Goal: Task Accomplishment & Management: Complete application form

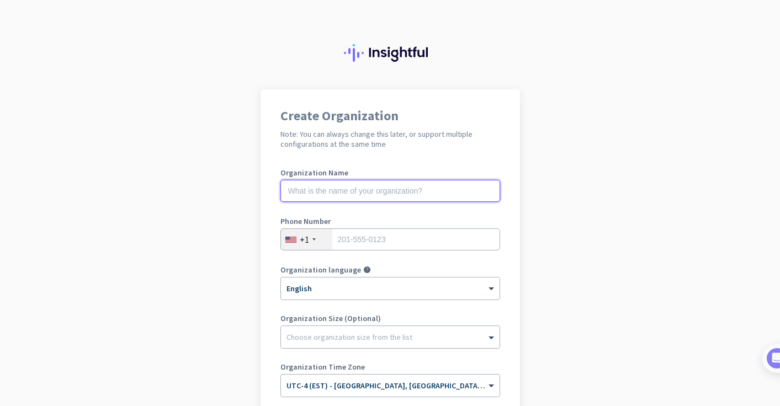
click at [393, 187] on input "text" at bounding box center [390, 191] width 220 height 22
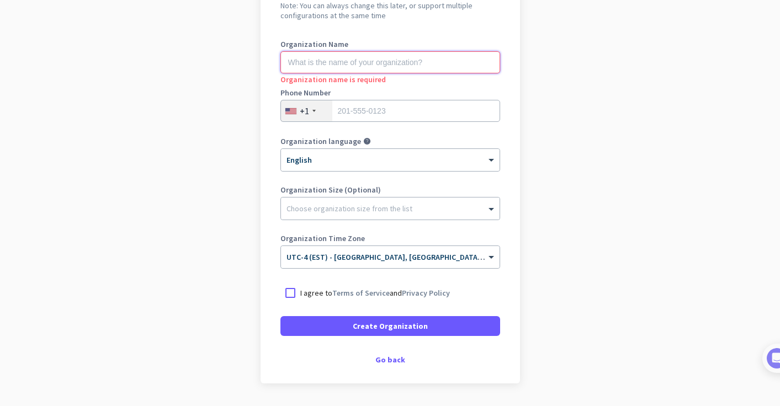
scroll to position [129, 0]
click at [436, 105] on input "tel" at bounding box center [390, 110] width 220 height 22
click at [286, 120] on div "+1" at bounding box center [306, 110] width 51 height 21
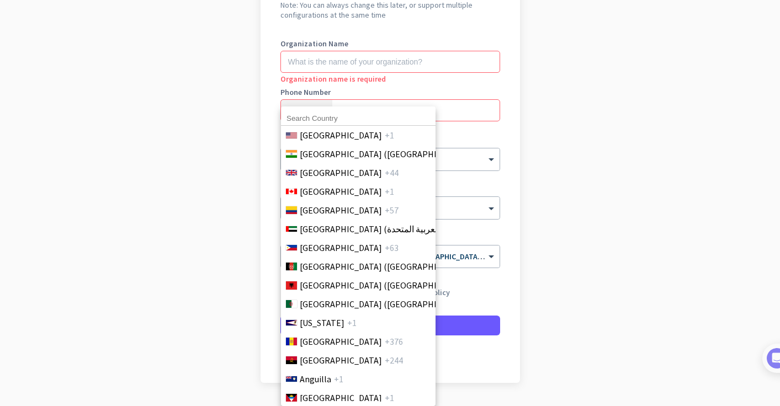
click at [307, 106] on div "[GEOGRAPHIC_DATA] +1 [GEOGRAPHIC_DATA] ([GEOGRAPHIC_DATA]) +91 [GEOGRAPHIC_DATA…" at bounding box center [358, 256] width 154 height 300
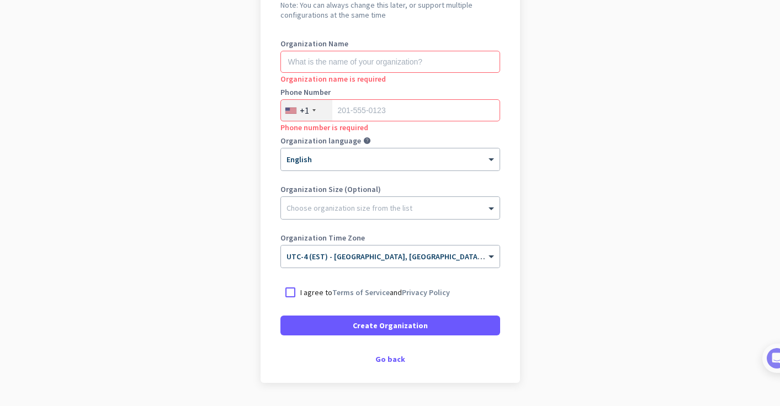
click at [313, 113] on div "+1" at bounding box center [306, 110] width 51 height 21
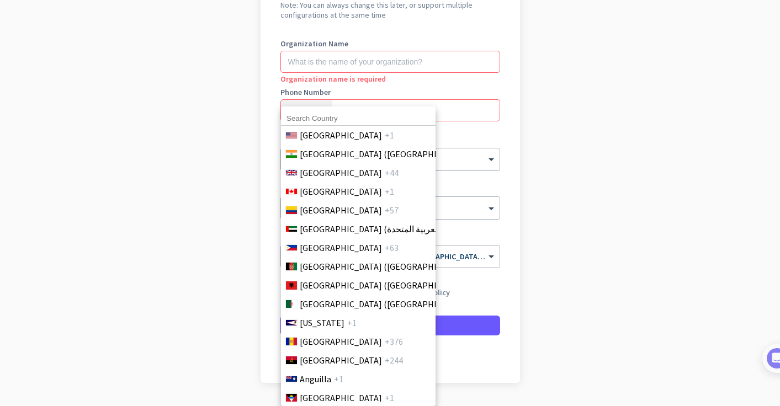
click at [334, 117] on input at bounding box center [358, 118] width 154 height 14
type input "[GEOGRAPHIC_DATA]"
click at [385, 188] on span "+1" at bounding box center [389, 191] width 9 height 13
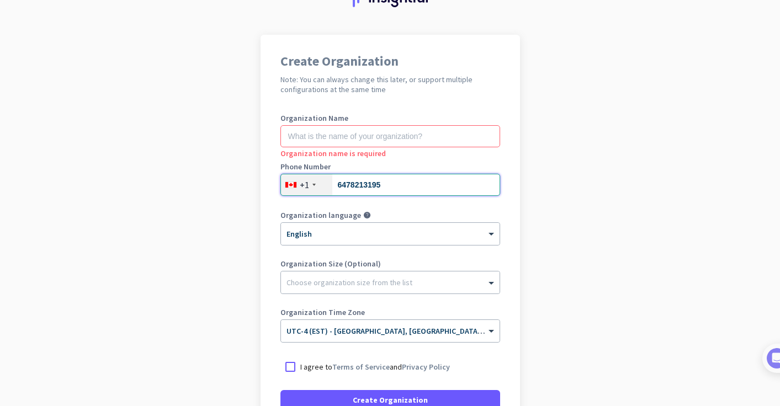
scroll to position [50, 0]
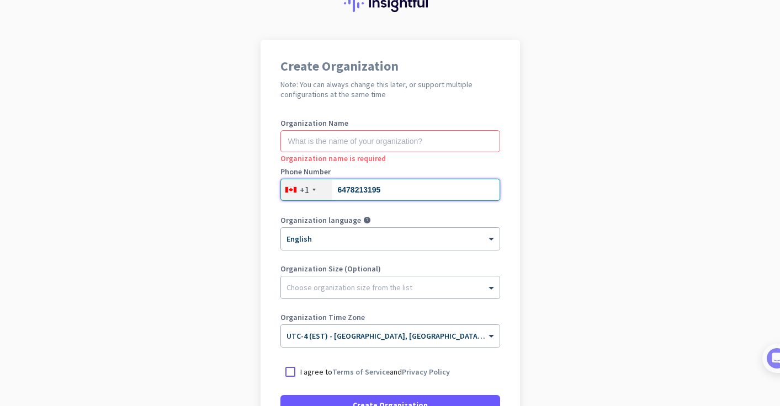
type input "6478213195"
click at [387, 138] on input "text" at bounding box center [390, 141] width 220 height 22
click at [418, 141] on input "text" at bounding box center [390, 141] width 220 height 22
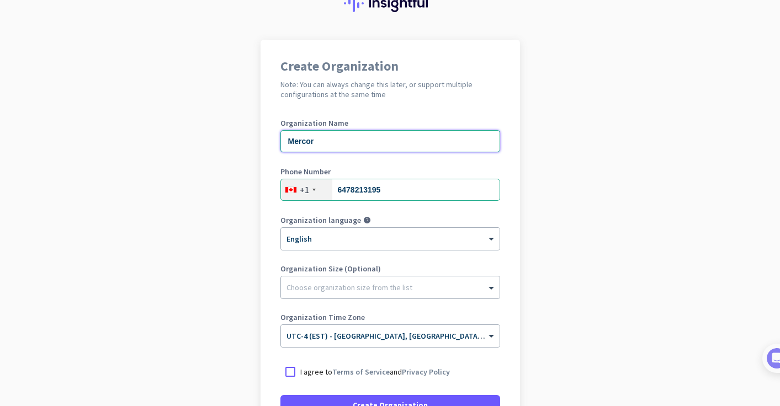
type input "Mercor"
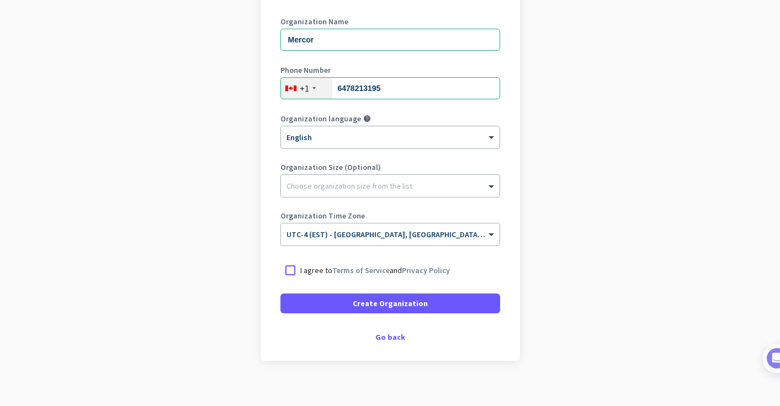
click at [306, 278] on div "I agree to Terms of Service and Privacy Policy" at bounding box center [390, 270] width 220 height 20
click at [293, 267] on div at bounding box center [290, 270] width 20 height 20
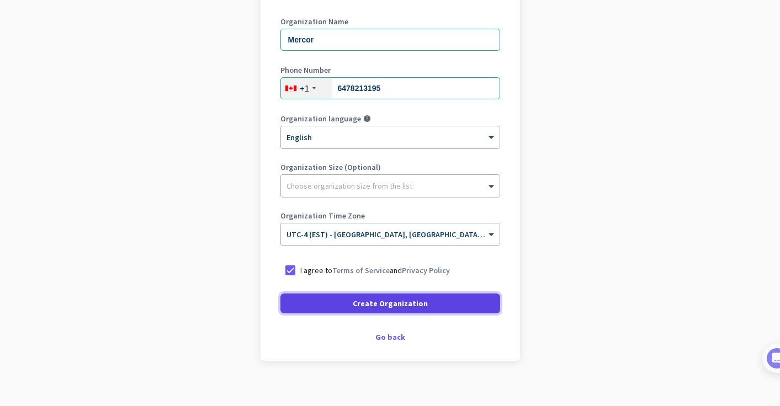
click at [369, 311] on span at bounding box center [390, 303] width 220 height 26
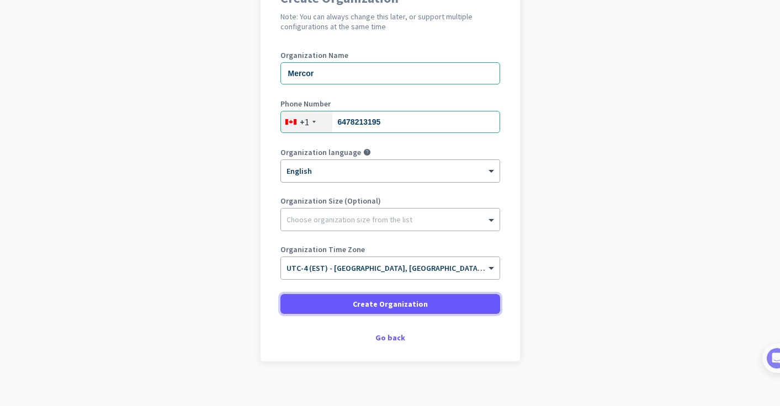
scroll to position [121, 0]
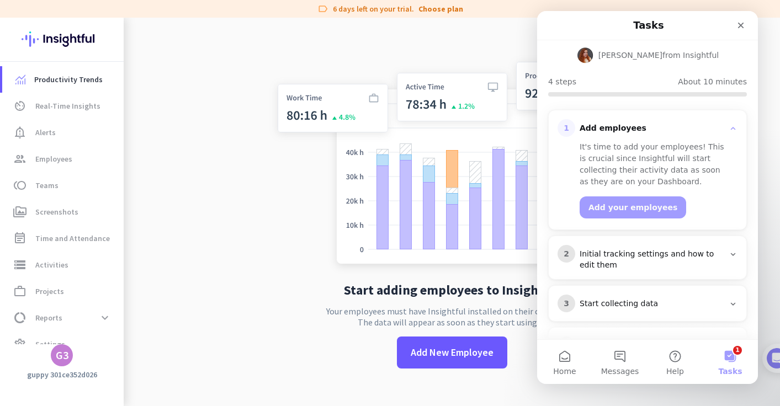
scroll to position [101, 0]
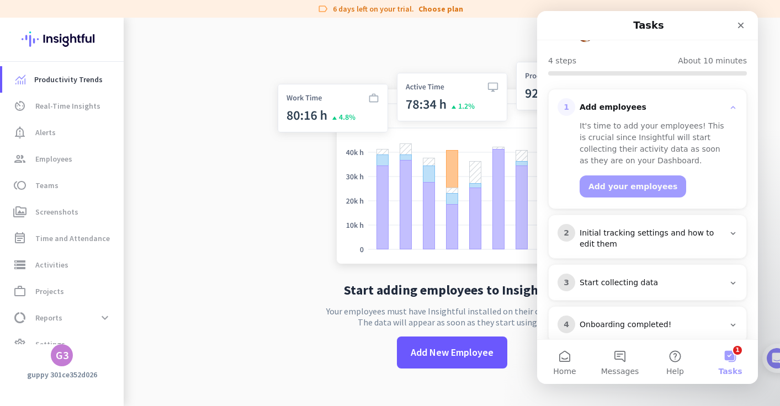
click at [734, 229] on icon "Intercom messenger" at bounding box center [732, 233] width 9 height 9
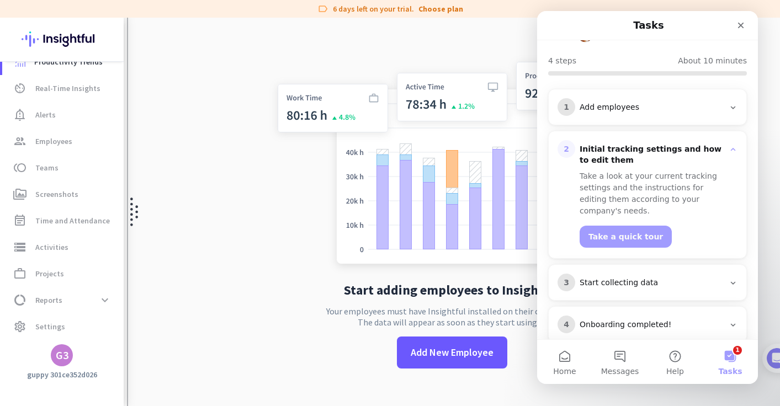
scroll to position [0, 0]
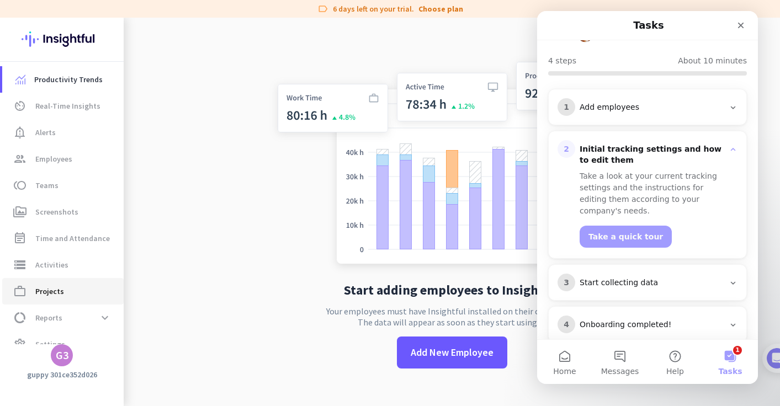
click at [78, 297] on span "work_outline Projects" at bounding box center [63, 291] width 104 height 13
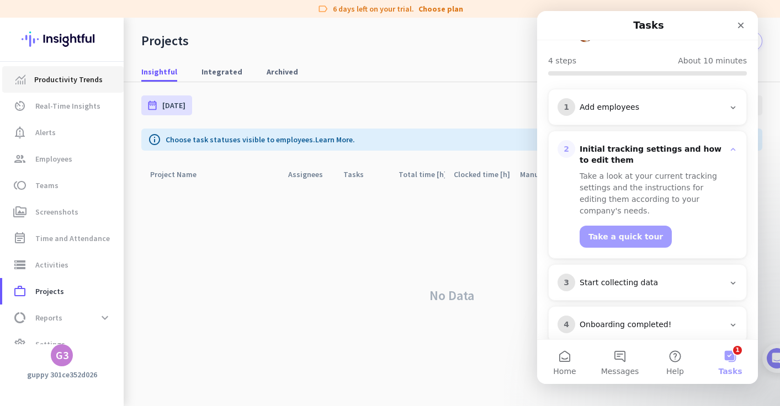
click at [63, 81] on span "Productivity Trends" at bounding box center [68, 79] width 68 height 13
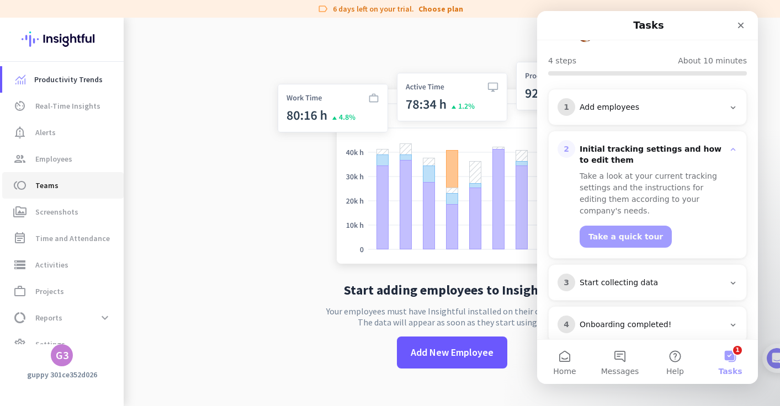
click at [66, 184] on span "toll Teams" at bounding box center [63, 185] width 104 height 13
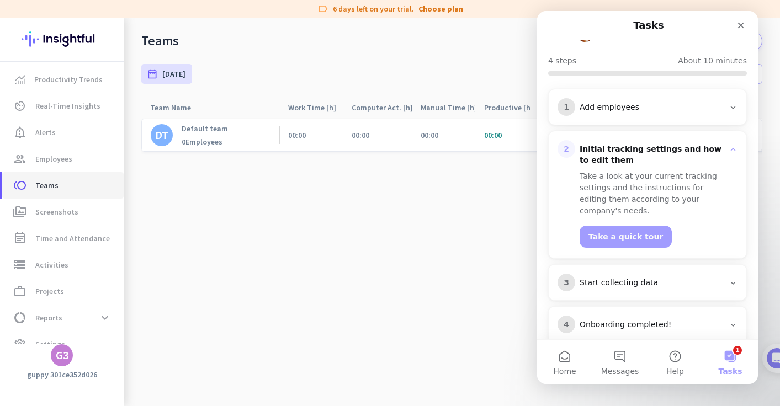
scroll to position [18, 0]
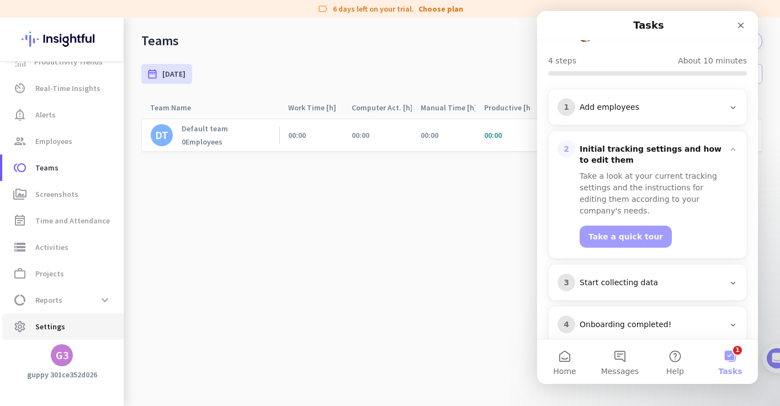
click at [58, 320] on span "Settings" at bounding box center [50, 326] width 30 height 13
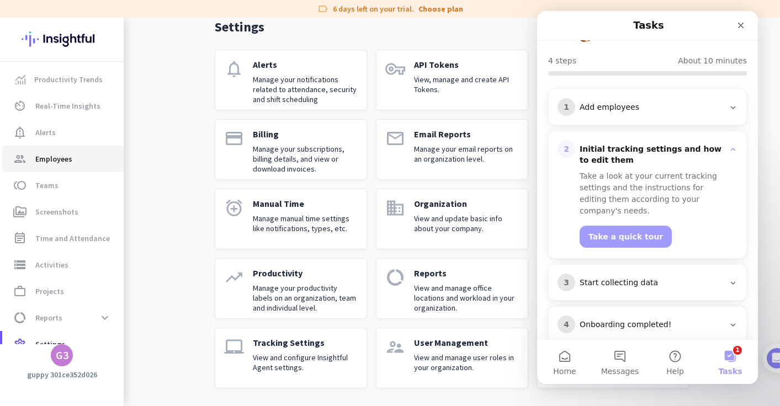
click at [62, 155] on span "Employees" at bounding box center [53, 158] width 37 height 13
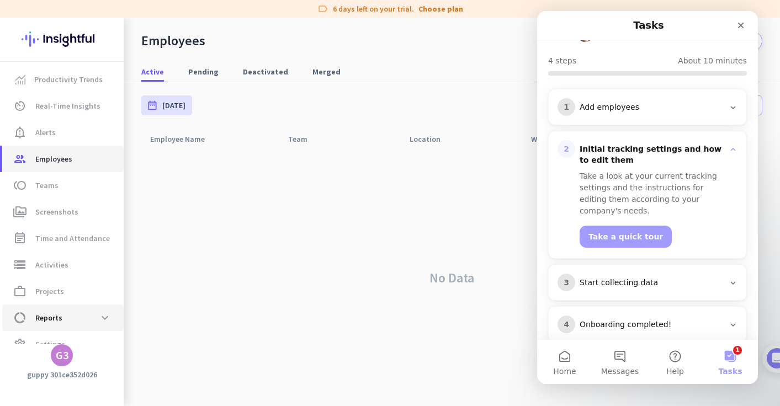
scroll to position [18, 0]
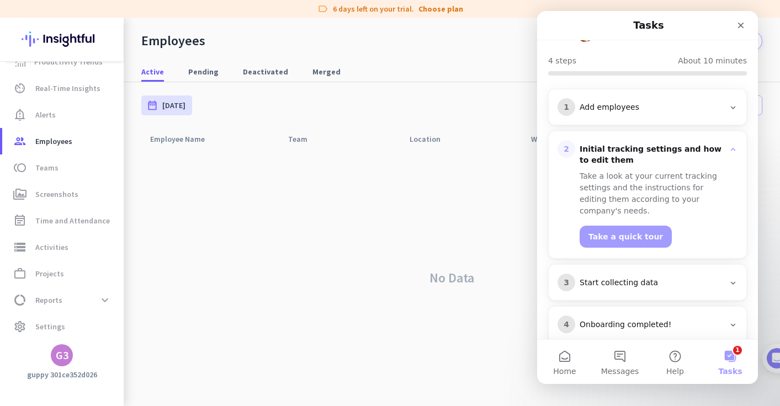
click at [63, 352] on div "G3" at bounding box center [62, 355] width 13 height 11
click at [133, 274] on span "Personal Settings" at bounding box center [120, 275] width 67 height 10
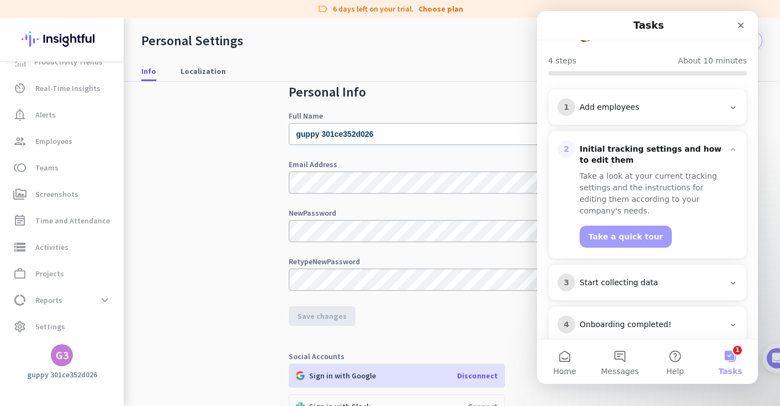
scroll to position [30, 0]
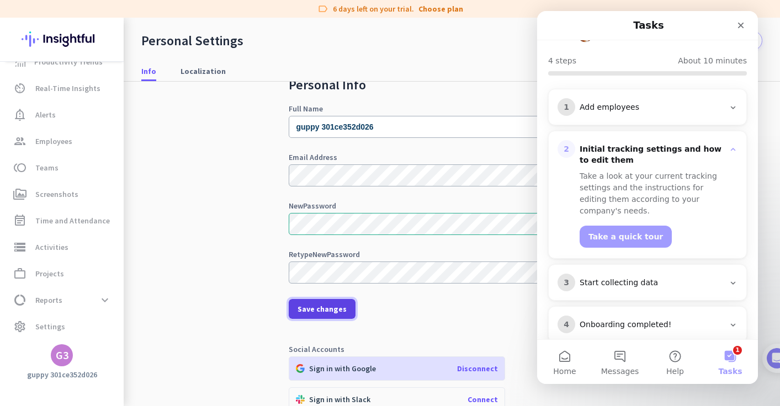
click at [323, 315] on span at bounding box center [322, 309] width 67 height 26
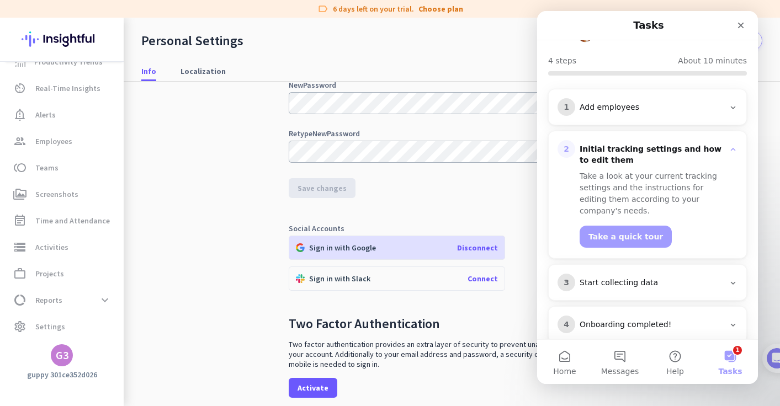
scroll to position [244, 0]
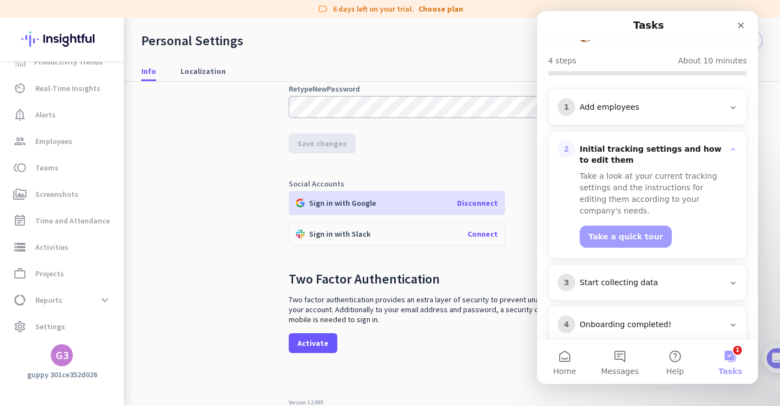
click at [479, 234] on span "Connect" at bounding box center [482, 234] width 30 height 10
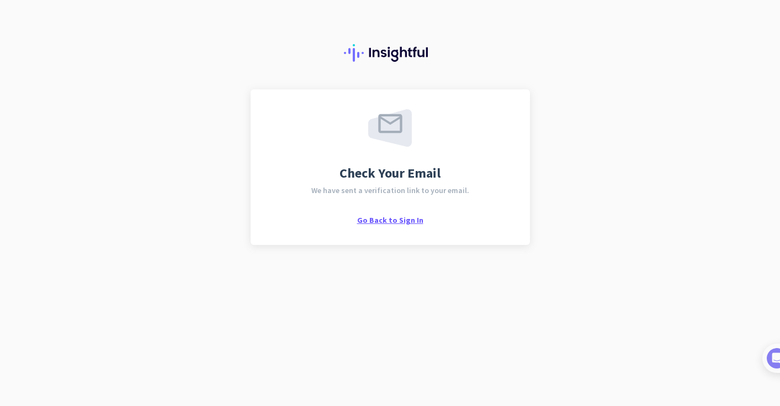
click at [381, 218] on span "Go Back to Sign In" at bounding box center [390, 220] width 66 height 10
